Goal: Complete application form: Complete application form

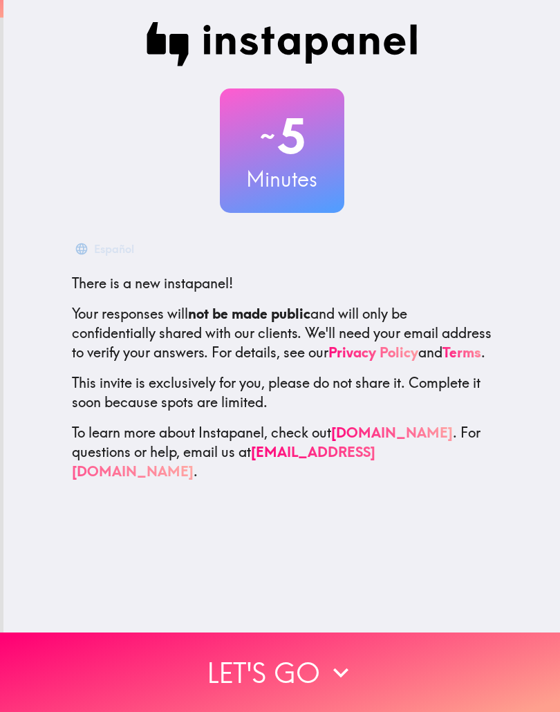
click at [332, 665] on icon "button" at bounding box center [340, 672] width 30 height 30
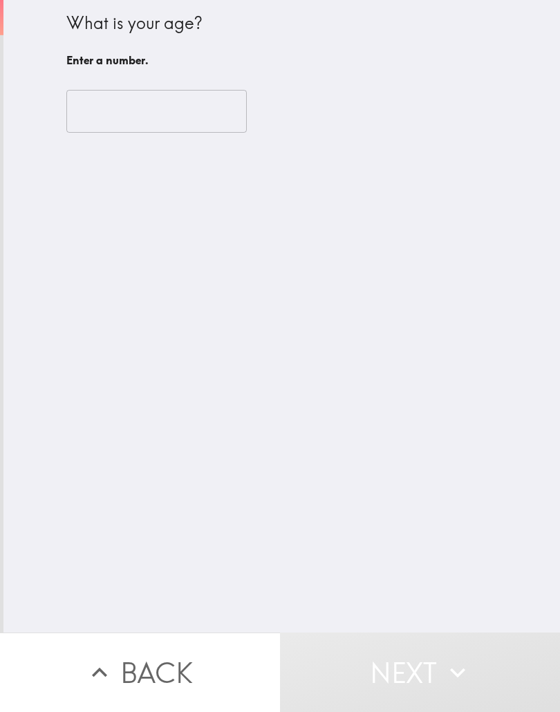
click at [216, 117] on input "number" at bounding box center [156, 111] width 180 height 43
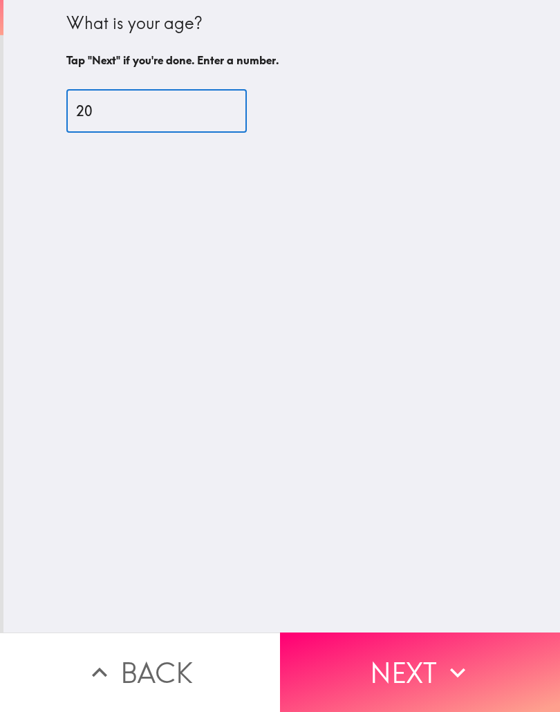
type input "20"
click at [508, 662] on button "Next" at bounding box center [420, 671] width 280 height 79
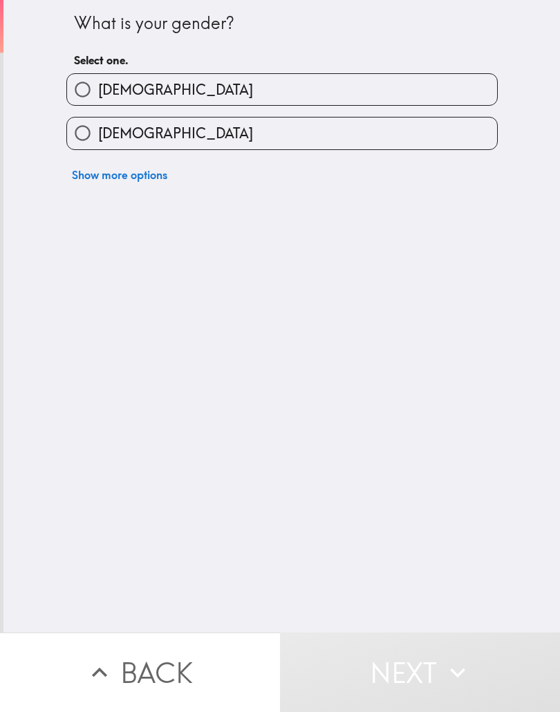
click at [456, 146] on label "[DEMOGRAPHIC_DATA]" at bounding box center [282, 132] width 430 height 31
click at [98, 146] on input "[DEMOGRAPHIC_DATA]" at bounding box center [82, 132] width 31 height 31
radio input "true"
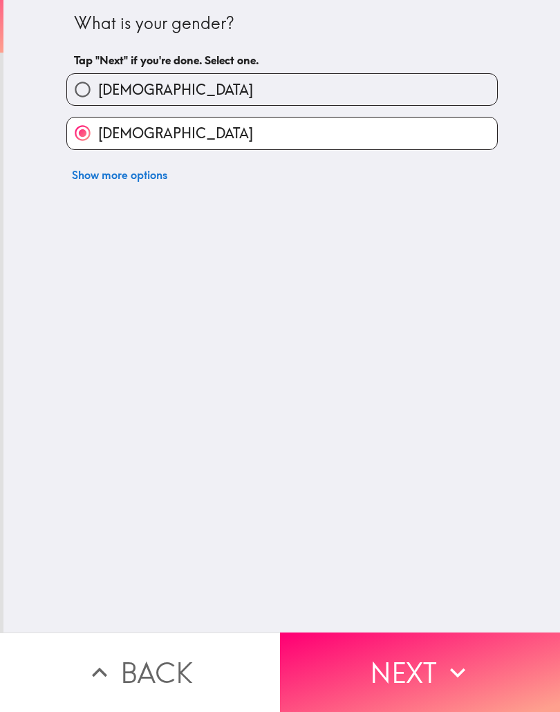
click at [464, 657] on icon "button" at bounding box center [457, 672] width 30 height 30
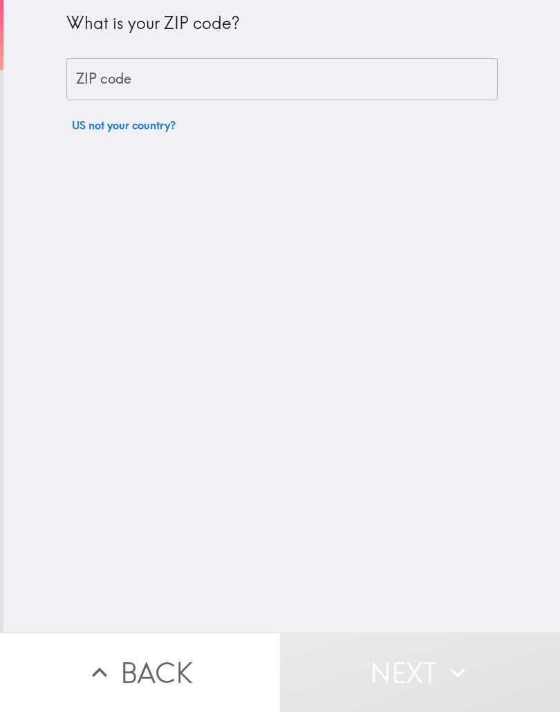
click at [455, 91] on input "ZIP code" at bounding box center [281, 79] width 431 height 43
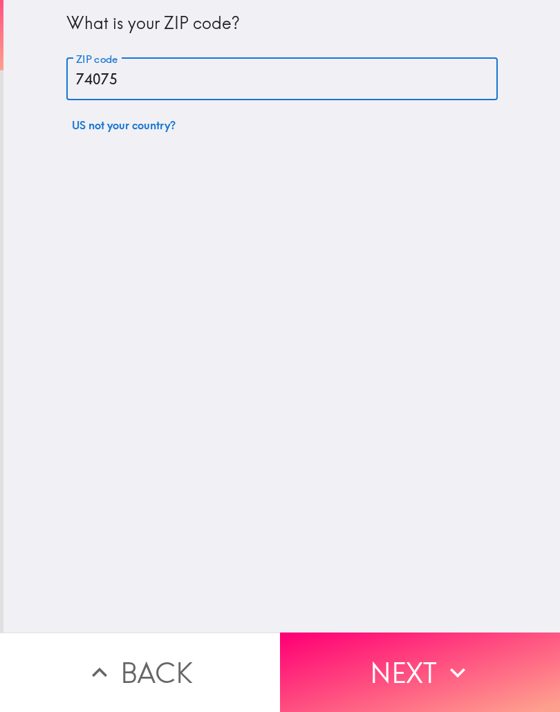
type input "74075"
click at [459, 674] on icon "button" at bounding box center [457, 672] width 15 height 10
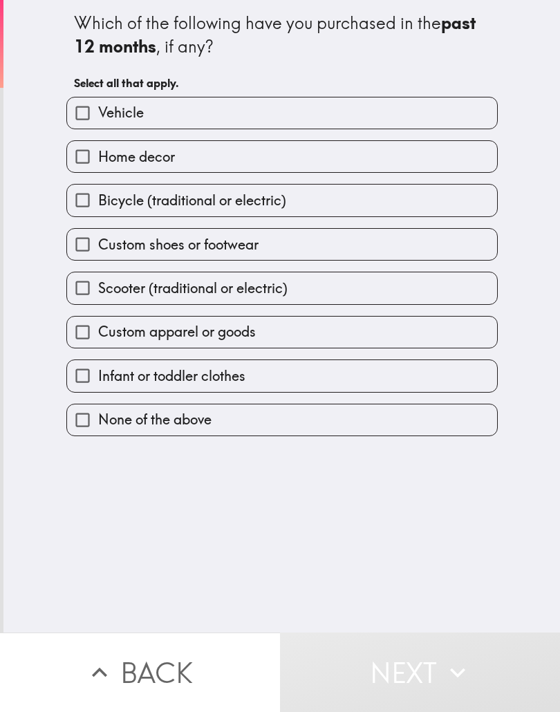
click at [435, 114] on label "Vehicle" at bounding box center [282, 112] width 430 height 31
click at [98, 114] on input "Vehicle" at bounding box center [82, 112] width 31 height 31
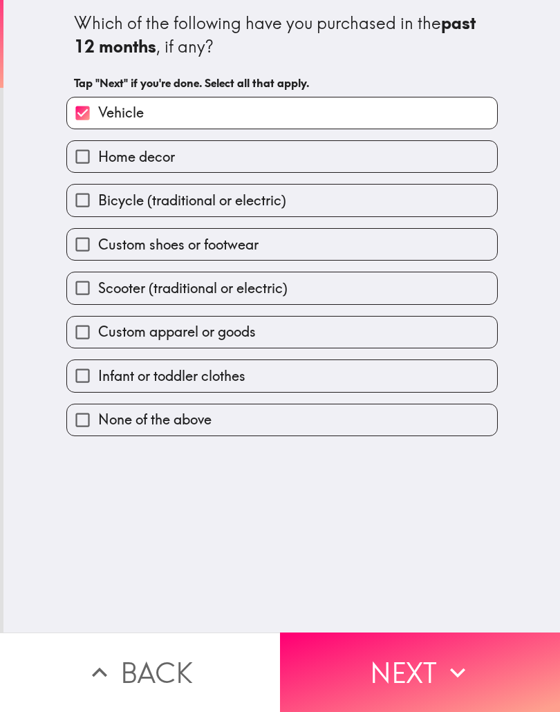
click at [416, 120] on label "Vehicle" at bounding box center [282, 112] width 430 height 31
click at [98, 120] on input "Vehicle" at bounding box center [82, 112] width 31 height 31
checkbox input "false"
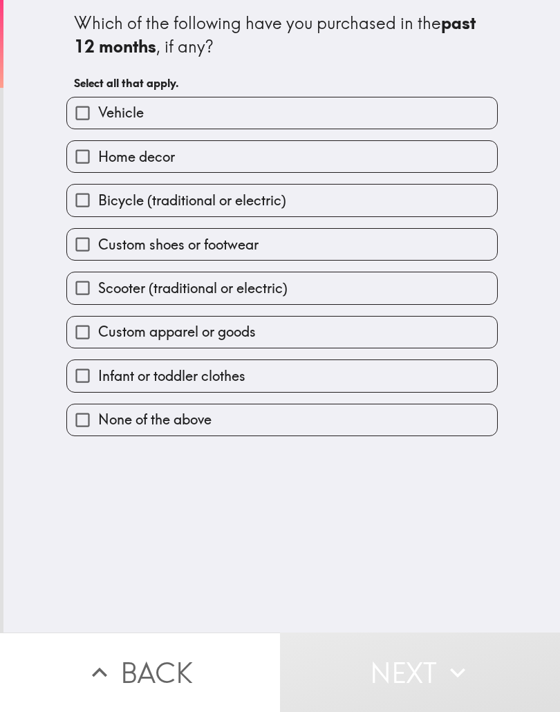
click at [381, 153] on label "Home decor" at bounding box center [282, 156] width 430 height 31
click at [98, 153] on input "Home decor" at bounding box center [82, 156] width 31 height 31
checkbox input "true"
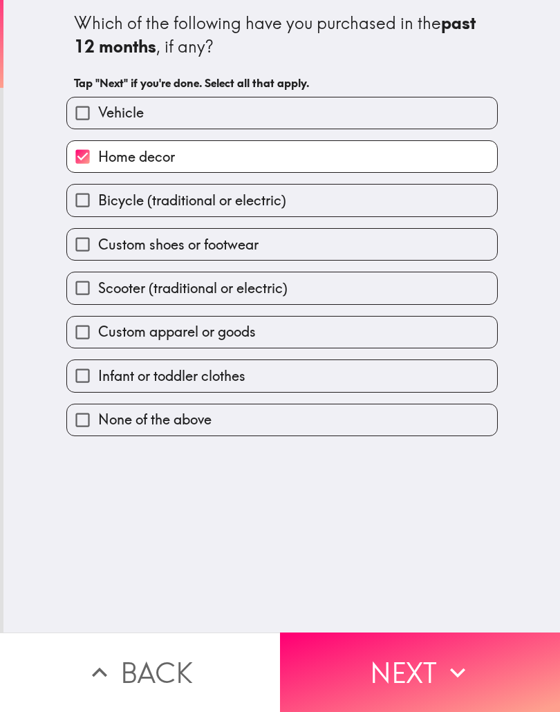
click at [360, 192] on label "Bicycle (traditional or electric)" at bounding box center [282, 199] width 430 height 31
click at [98, 192] on input "Bicycle (traditional or electric)" at bounding box center [82, 199] width 31 height 31
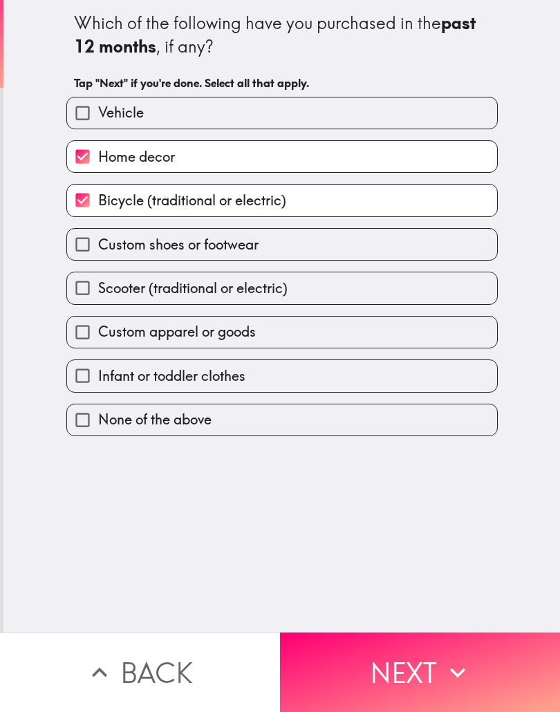
click at [351, 202] on label "Bicycle (traditional or electric)" at bounding box center [282, 199] width 430 height 31
click at [98, 202] on input "Bicycle (traditional or electric)" at bounding box center [82, 199] width 31 height 31
checkbox input "false"
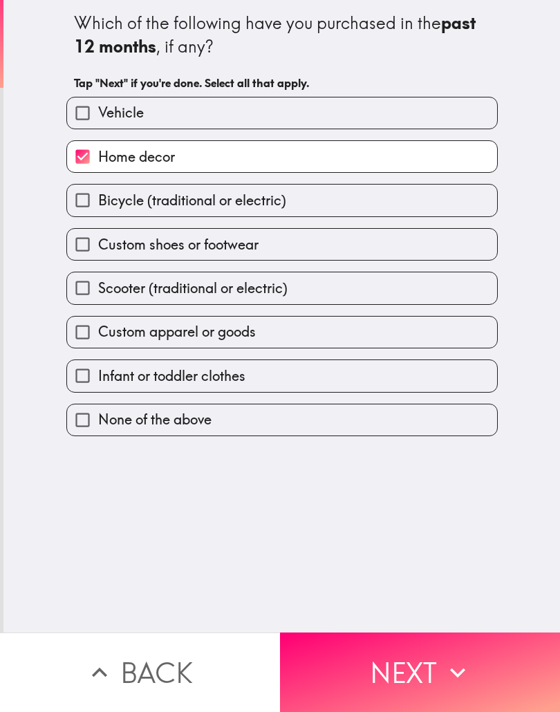
click at [318, 252] on label "Custom shoes or footwear" at bounding box center [282, 244] width 430 height 31
click at [98, 252] on input "Custom shoes or footwear" at bounding box center [82, 244] width 31 height 31
checkbox input "true"
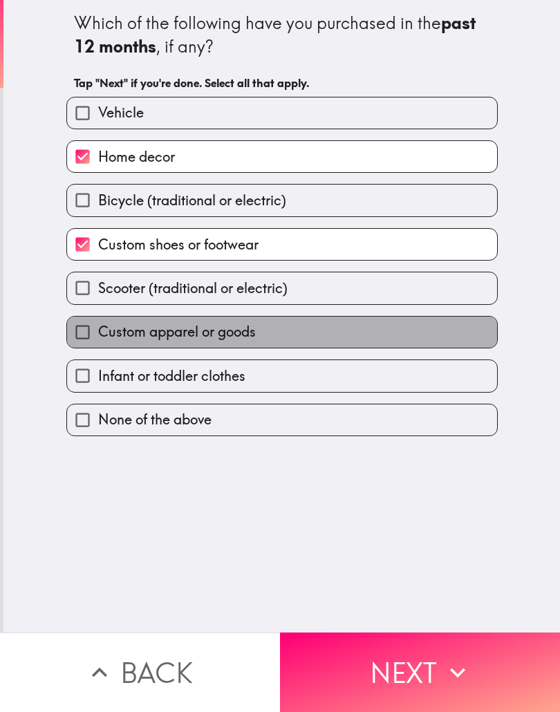
click at [267, 341] on label "Custom apparel or goods" at bounding box center [282, 331] width 430 height 31
click at [98, 341] on input "Custom apparel or goods" at bounding box center [82, 331] width 31 height 31
checkbox input "true"
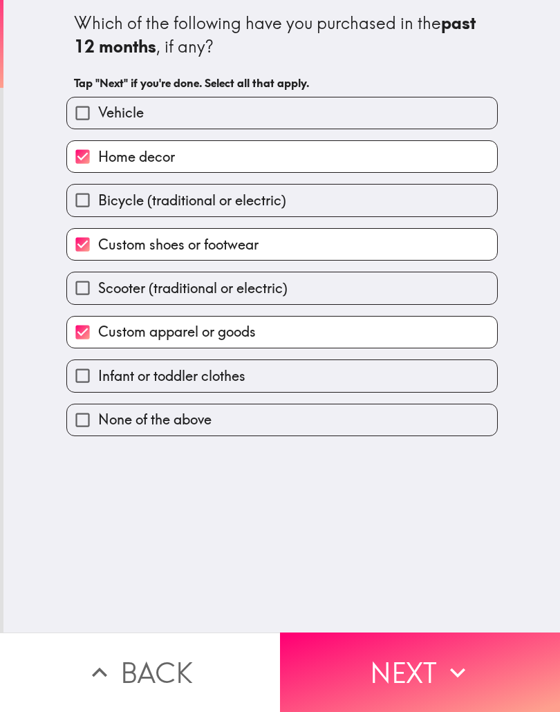
click at [254, 378] on label "Infant or toddler clothes" at bounding box center [282, 375] width 430 height 31
click at [98, 378] on input "Infant or toddler clothes" at bounding box center [82, 375] width 31 height 31
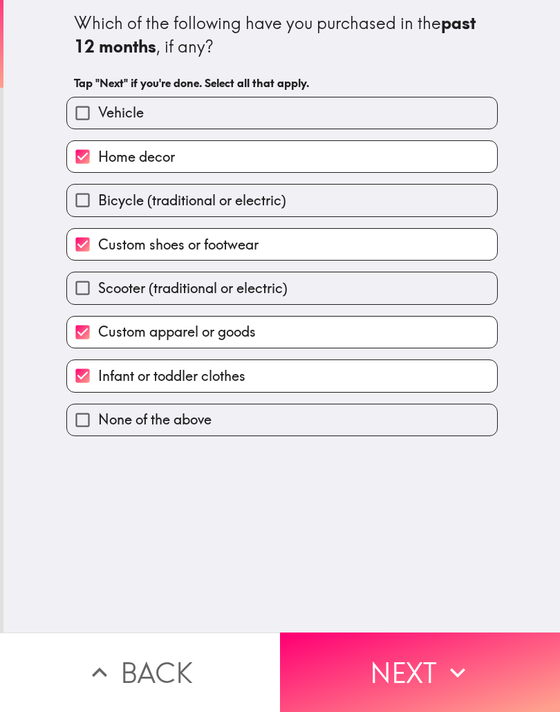
click at [310, 377] on label "Infant or toddler clothes" at bounding box center [282, 375] width 430 height 31
click at [98, 377] on input "Infant or toddler clothes" at bounding box center [82, 375] width 31 height 31
checkbox input "false"
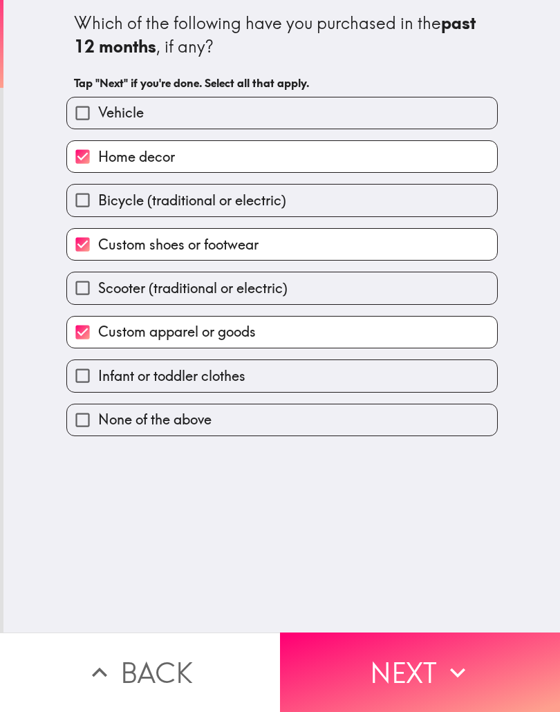
click at [386, 211] on label "Bicycle (traditional or electric)" at bounding box center [282, 199] width 430 height 31
click at [98, 211] on input "Bicycle (traditional or electric)" at bounding box center [82, 199] width 31 height 31
checkbox input "true"
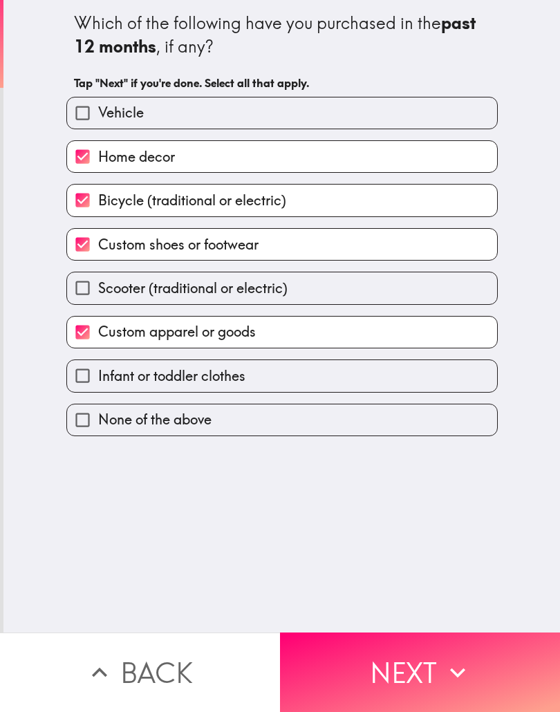
click at [446, 677] on icon "button" at bounding box center [457, 672] width 30 height 30
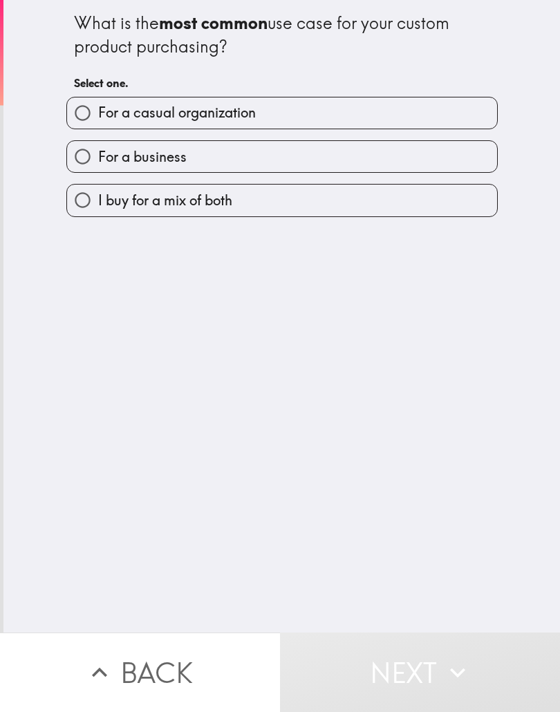
click at [430, 119] on label "For a casual organization" at bounding box center [282, 112] width 430 height 31
click at [98, 119] on input "For a casual organization" at bounding box center [82, 112] width 31 height 31
radio input "true"
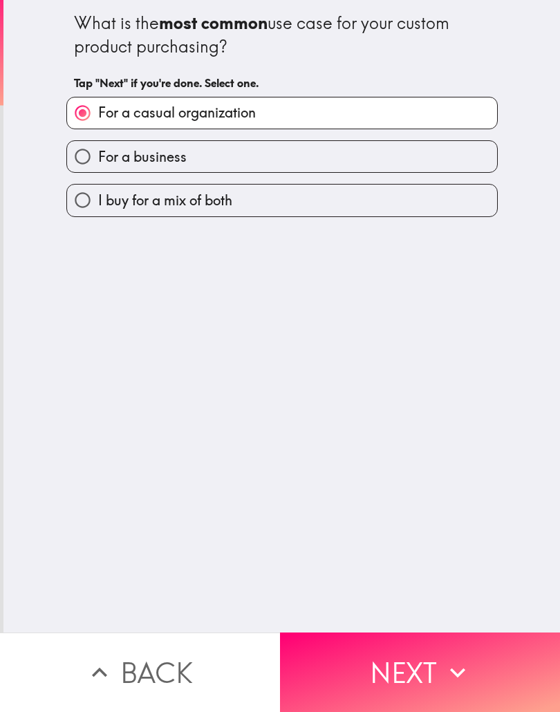
click at [397, 161] on label "For a business" at bounding box center [282, 156] width 430 height 31
click at [98, 161] on input "For a business" at bounding box center [82, 156] width 31 height 31
radio input "true"
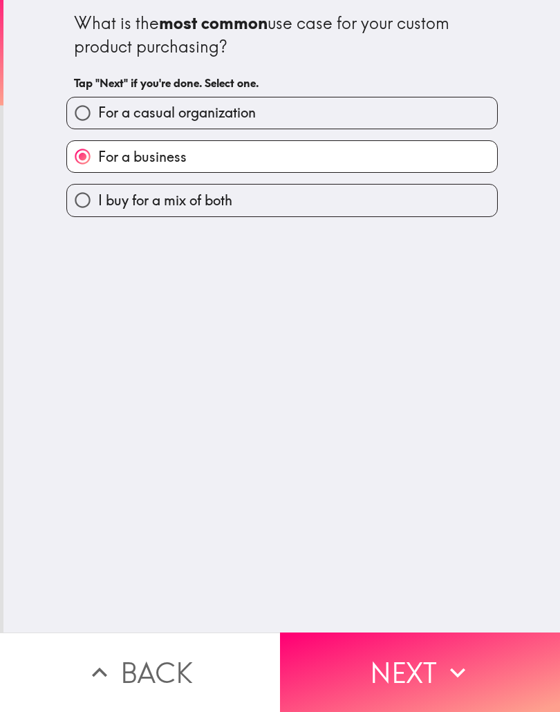
click at [435, 118] on label "For a casual organization" at bounding box center [282, 112] width 430 height 31
click at [98, 118] on input "For a casual organization" at bounding box center [82, 112] width 31 height 31
radio input "true"
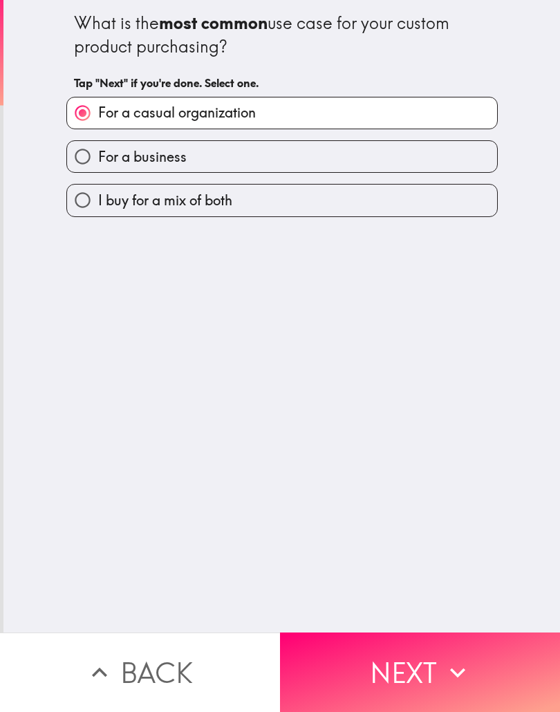
click at [388, 198] on label "I buy for a mix of both" at bounding box center [282, 199] width 430 height 31
click at [98, 198] on input "I buy for a mix of both" at bounding box center [82, 199] width 31 height 31
radio input "true"
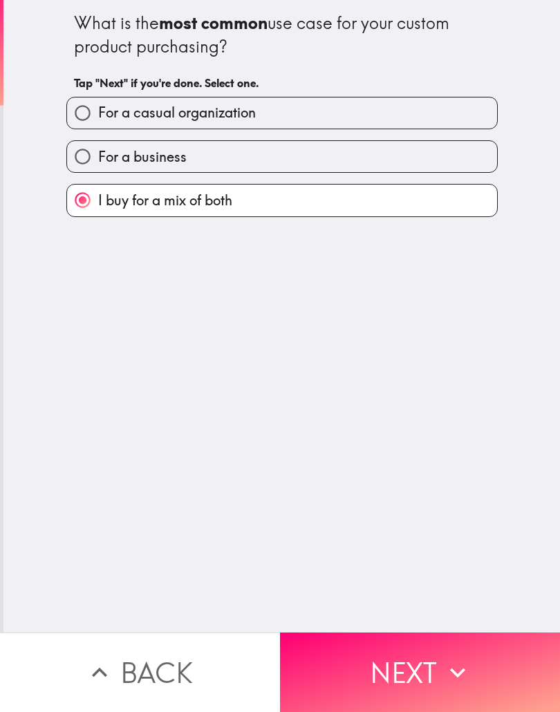
click at [433, 672] on button "Next" at bounding box center [420, 671] width 280 height 79
